Goal: Navigation & Orientation: Find specific page/section

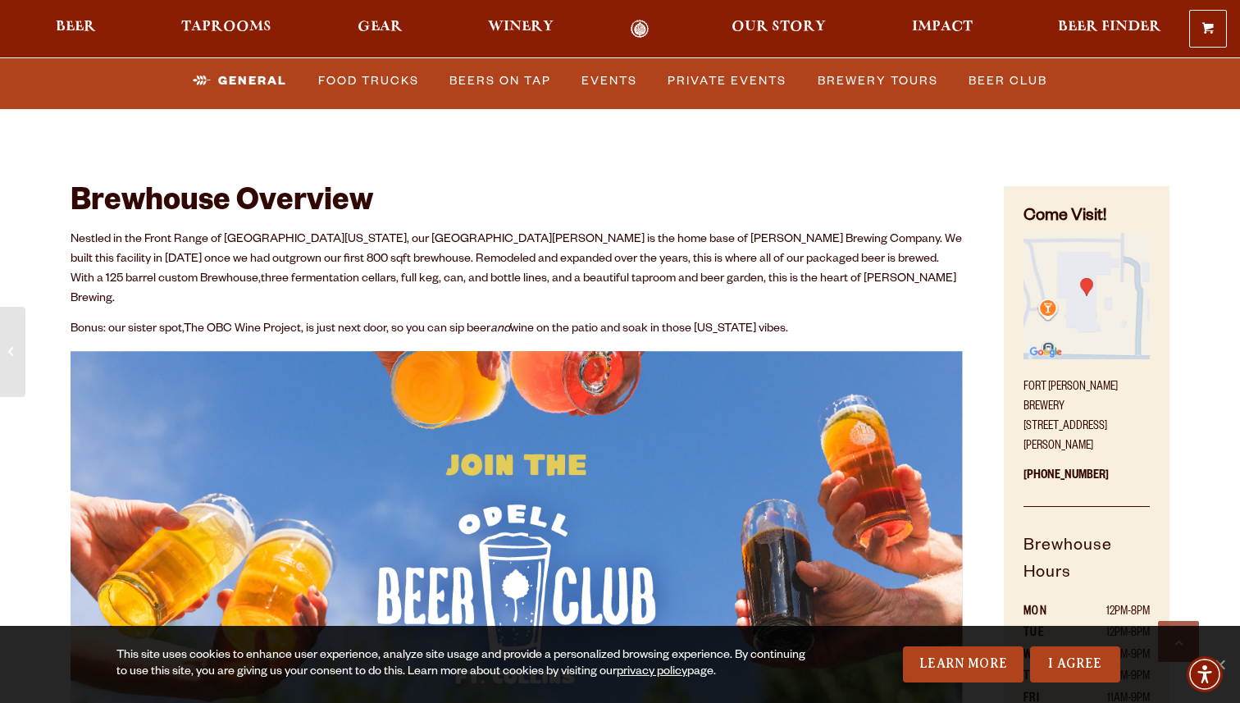
scroll to position [62, 0]
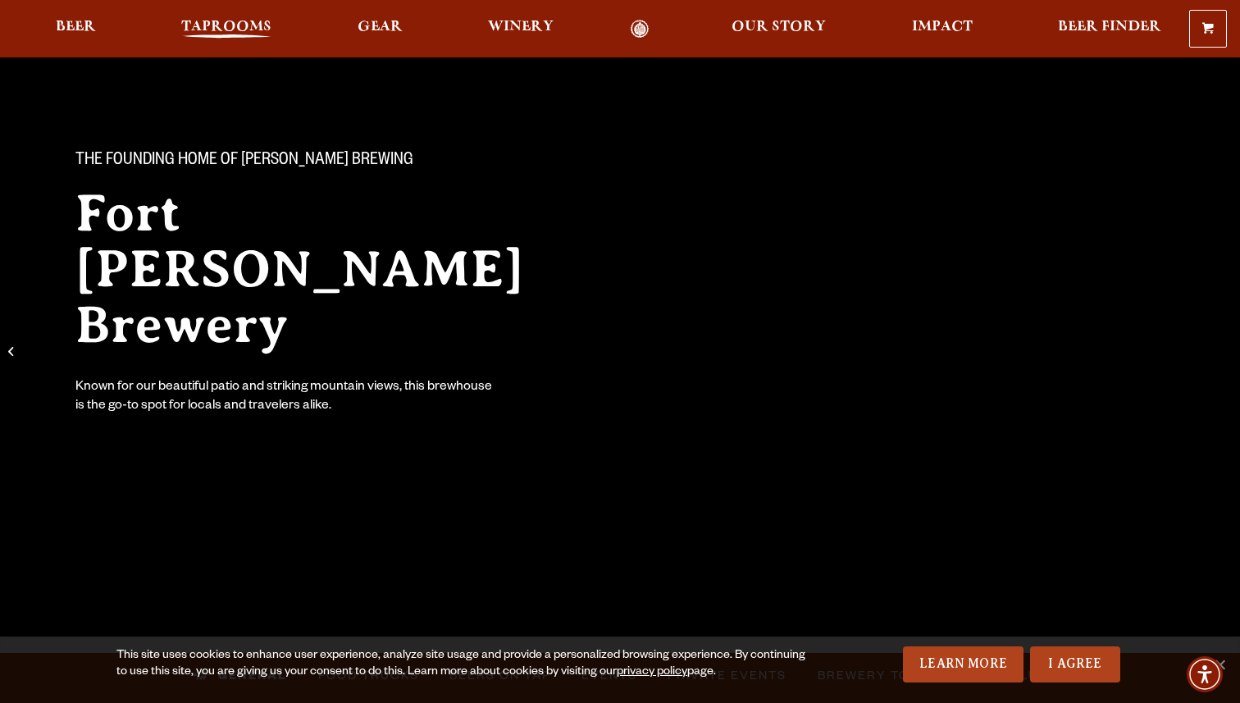
click at [240, 21] on span "Taprooms" at bounding box center [226, 27] width 90 height 13
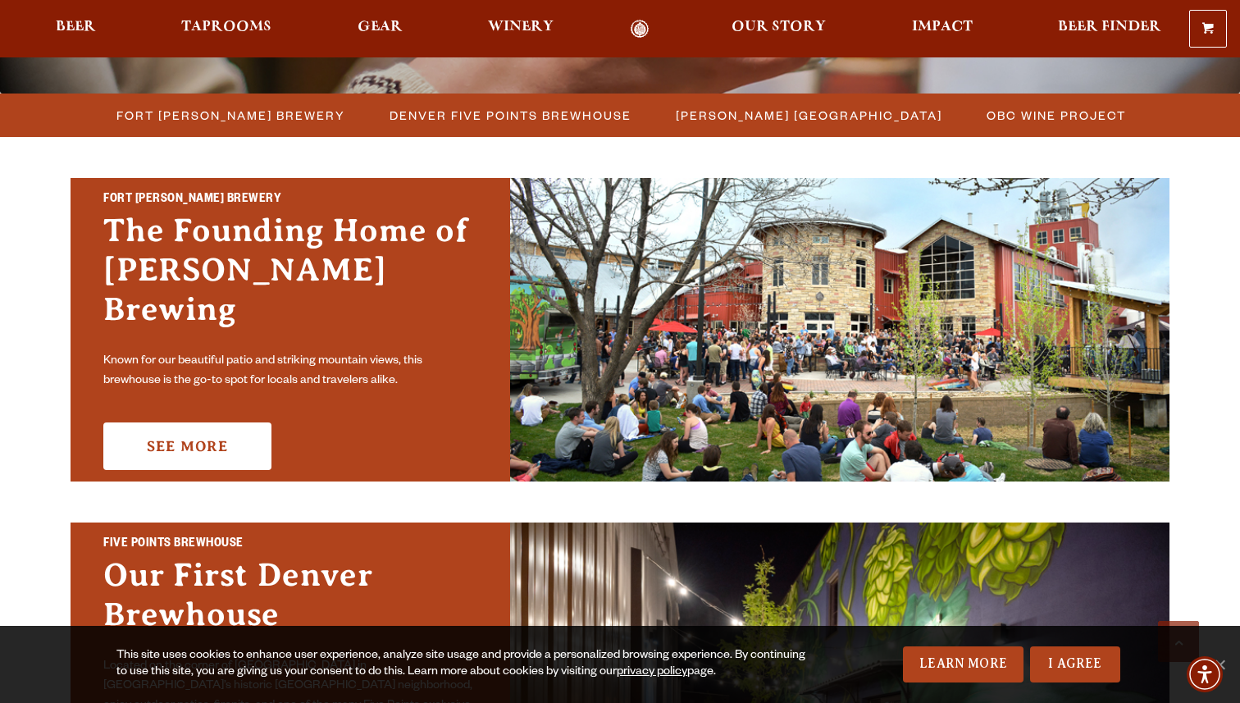
scroll to position [464, 0]
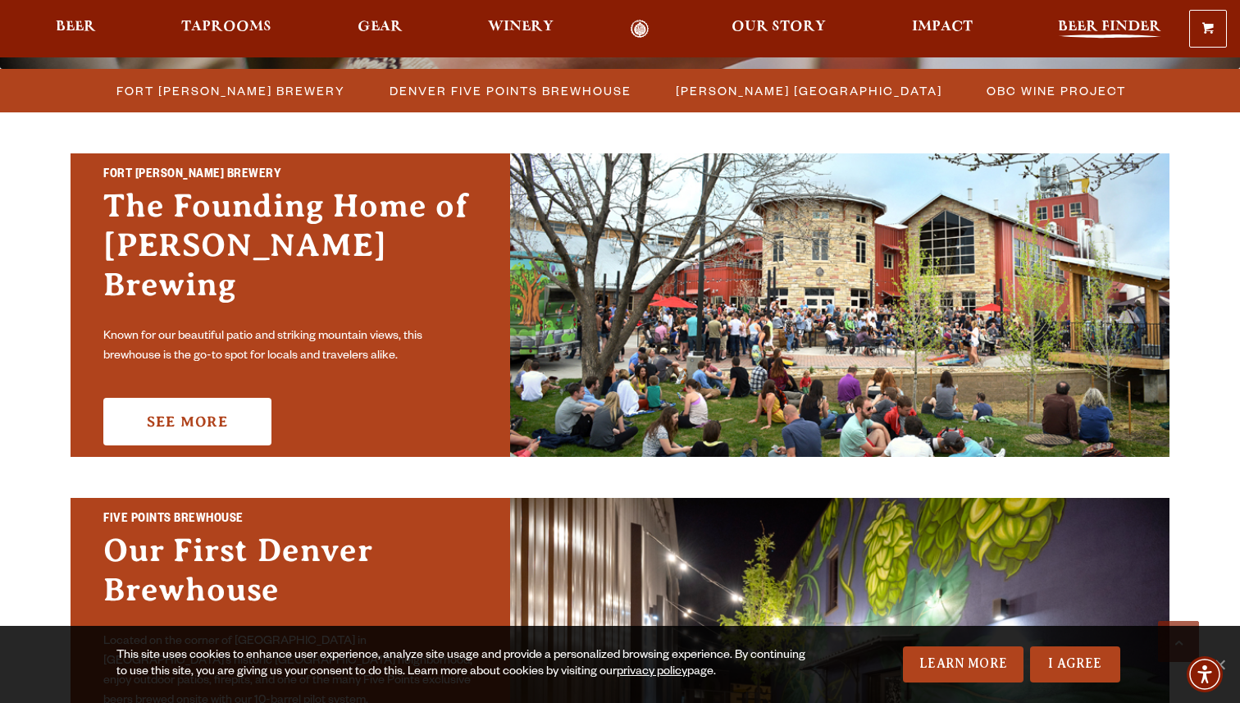
click at [1110, 21] on span "Beer Finder" at bounding box center [1109, 27] width 103 height 13
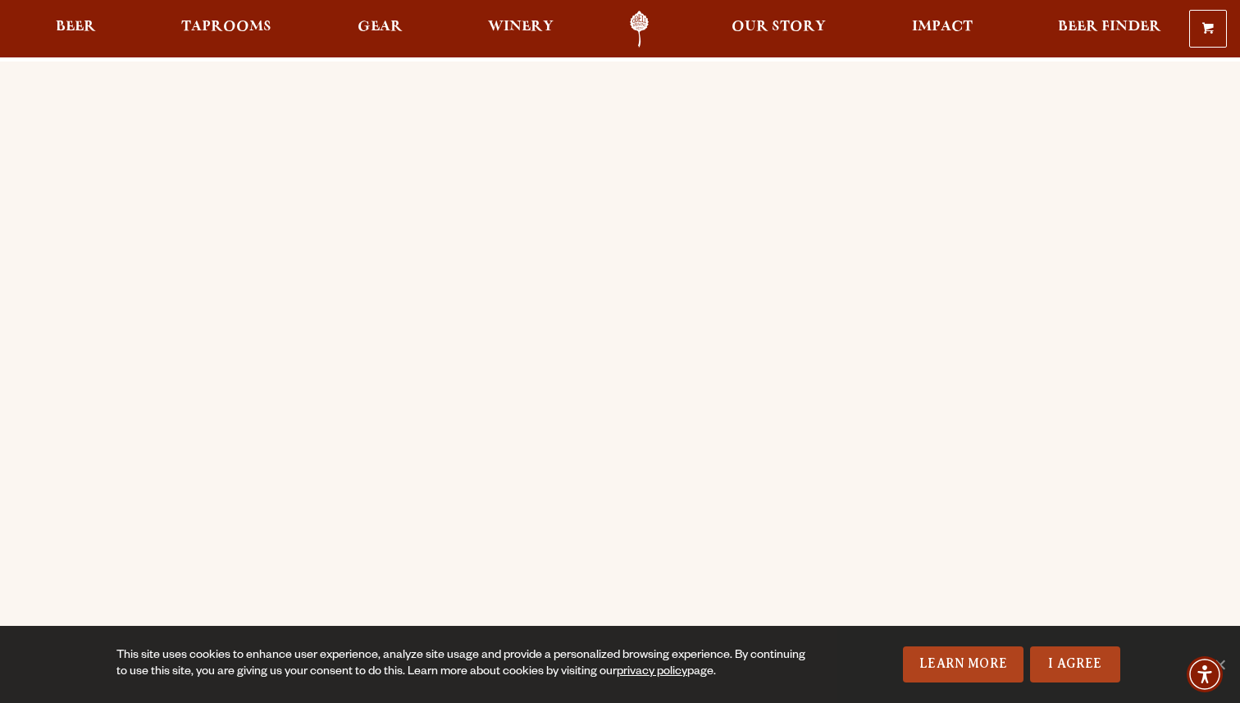
click at [641, 25] on link "Odell Home" at bounding box center [640, 29] width 62 height 37
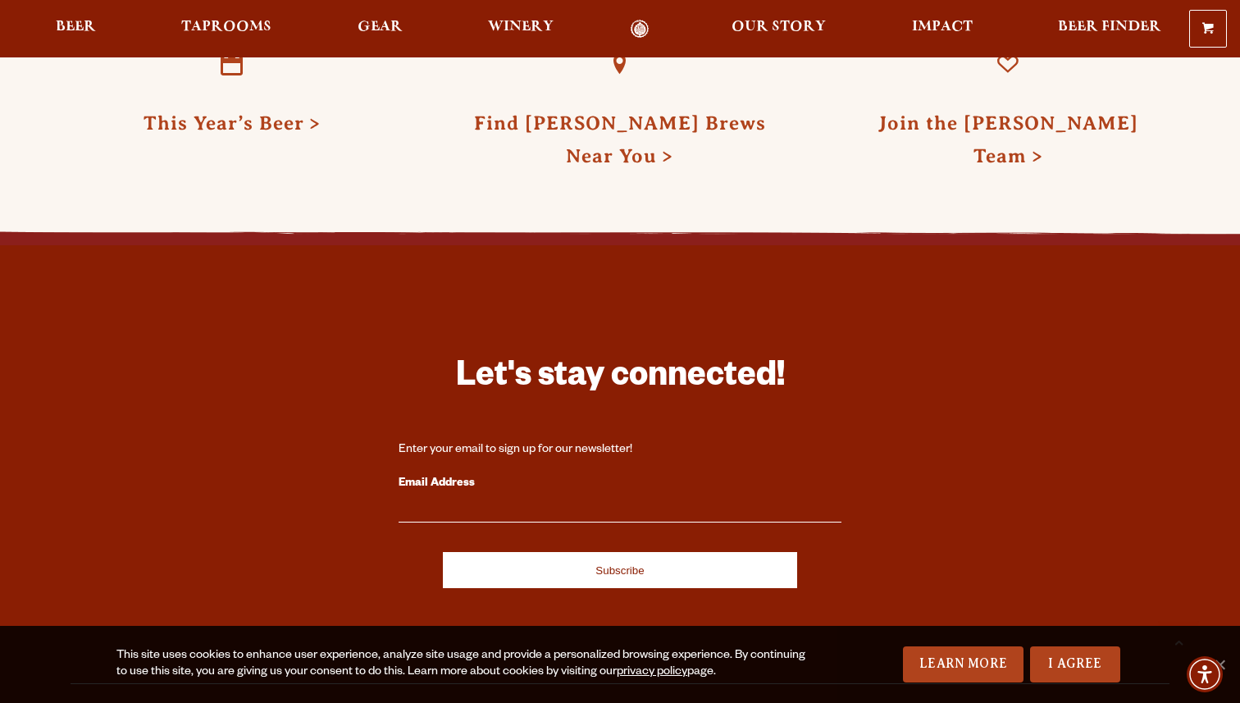
scroll to position [4325, 0]
